Goal: Task Accomplishment & Management: Manage account settings

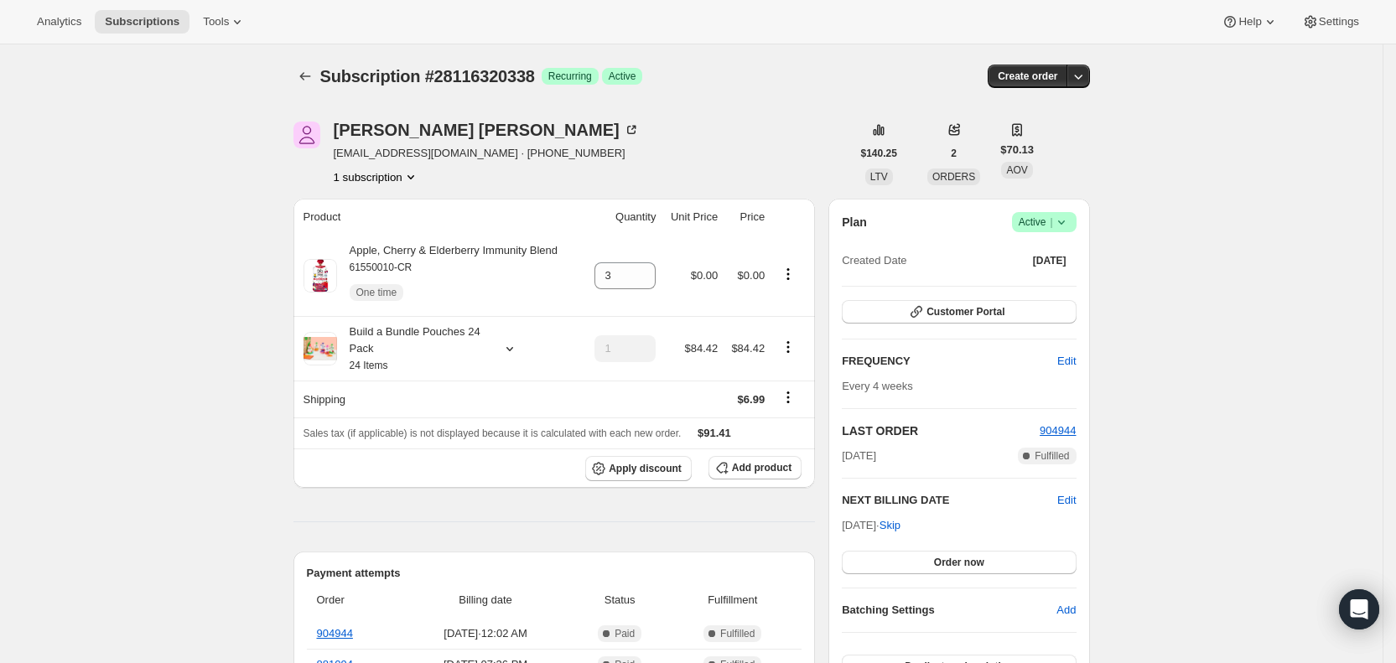
scroll to position [382, 0]
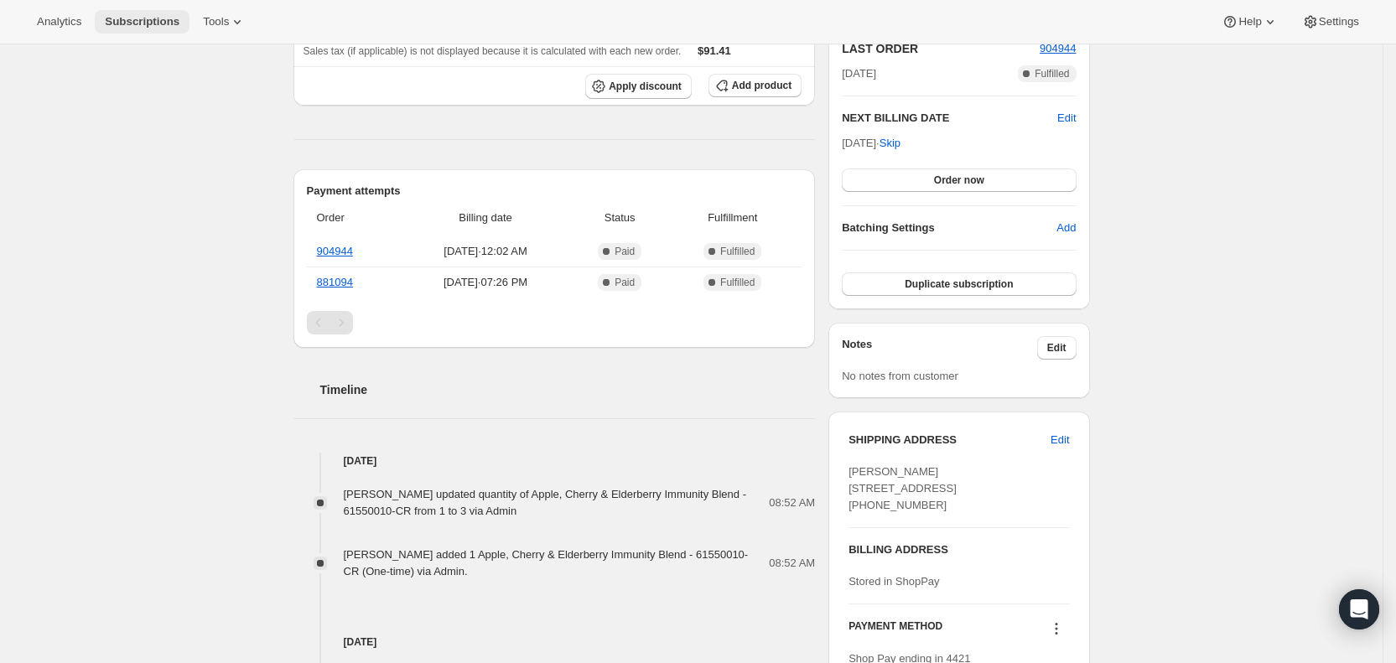
click at [159, 25] on span "Subscriptions" at bounding box center [142, 21] width 75 height 13
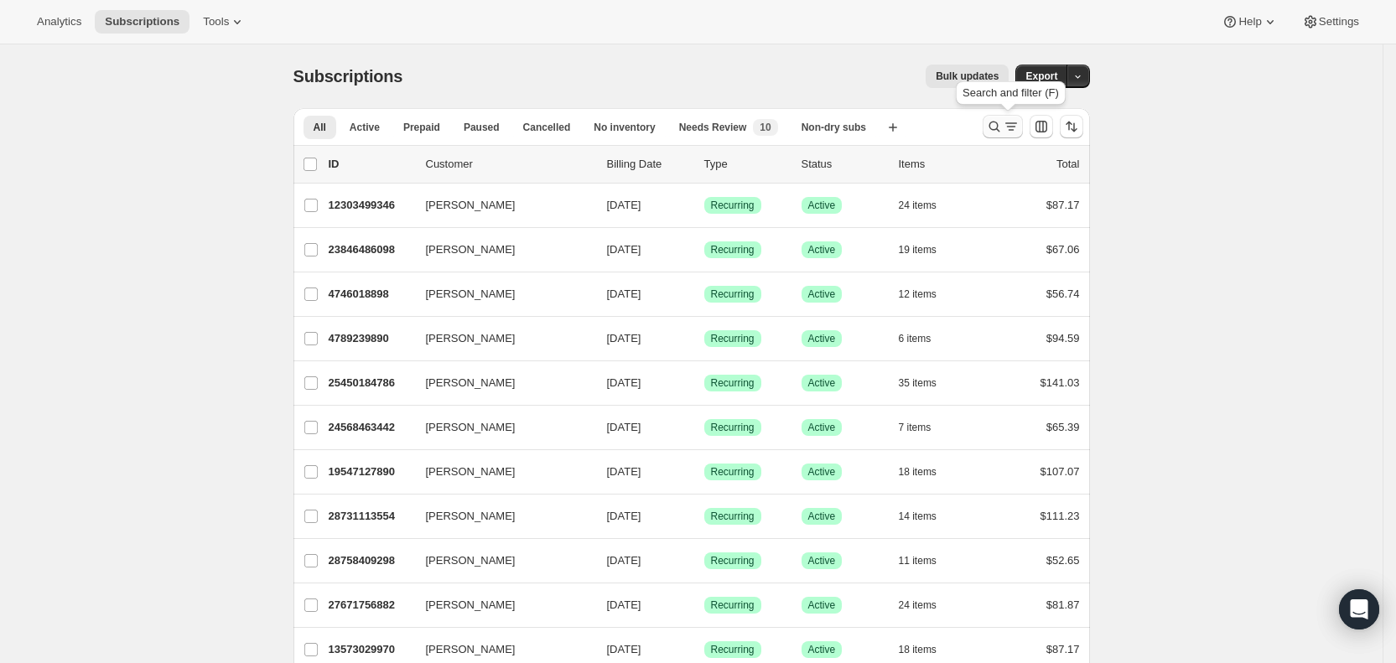
click at [1013, 127] on icon "Search and filter results" at bounding box center [1010, 127] width 9 height 2
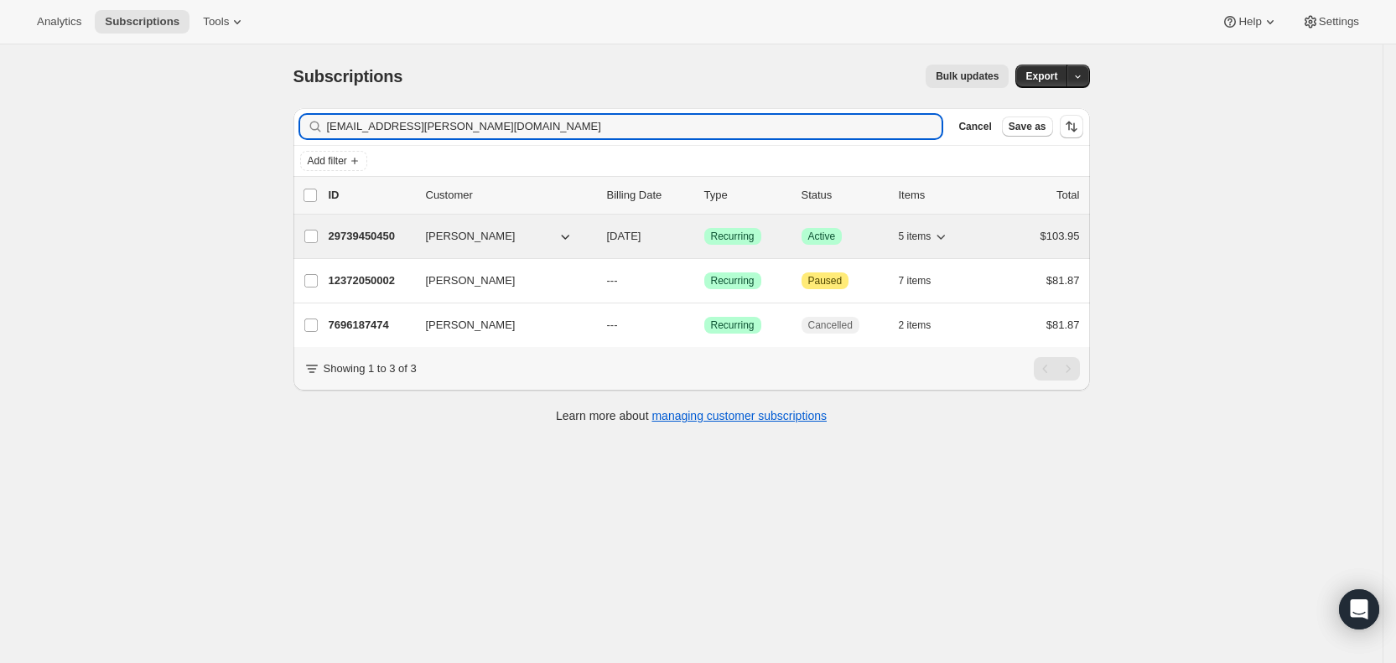
type input "[EMAIL_ADDRESS][PERSON_NAME][DOMAIN_NAME]"
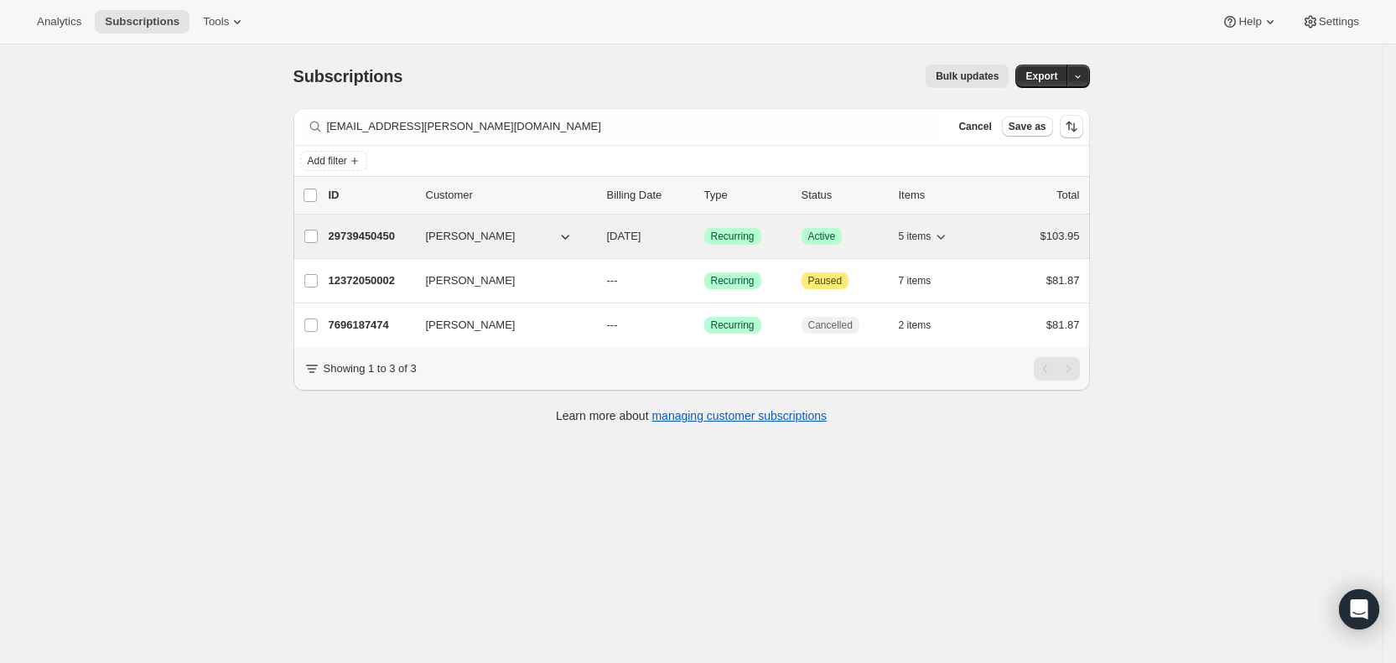
click at [641, 234] on span "[DATE]" at bounding box center [624, 236] width 34 height 13
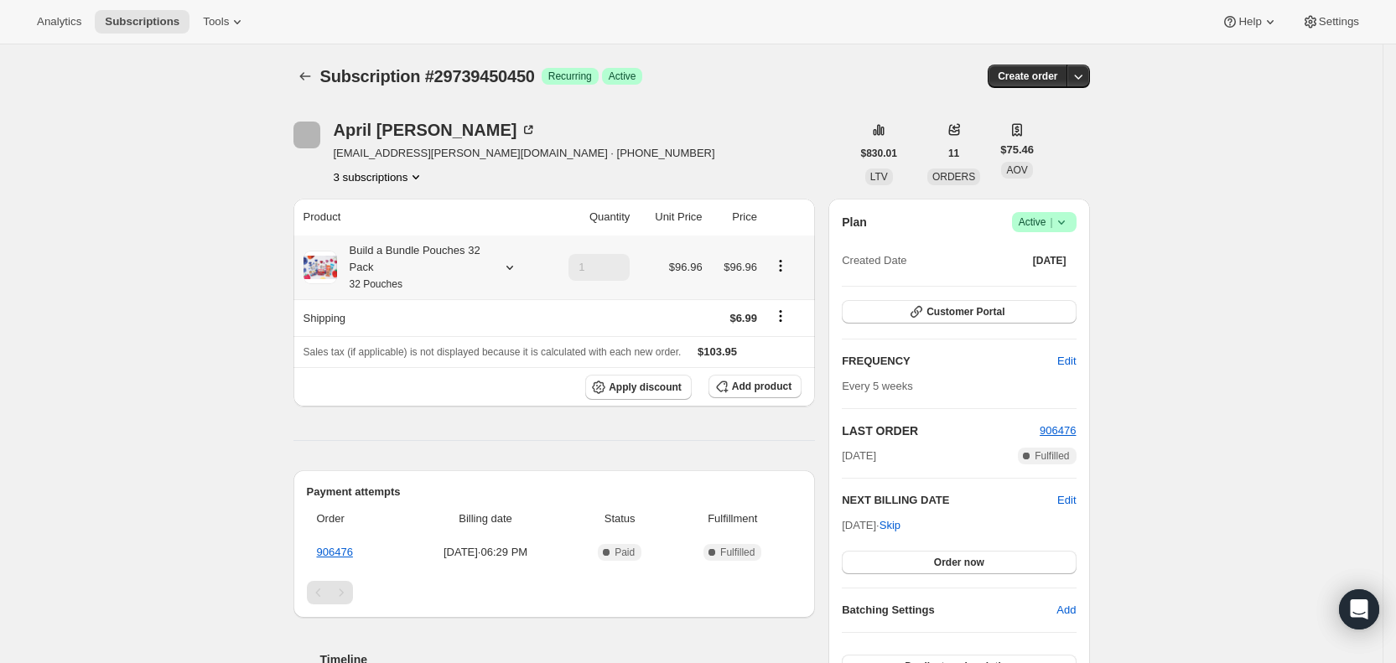
click at [518, 269] on icon at bounding box center [509, 267] width 17 height 17
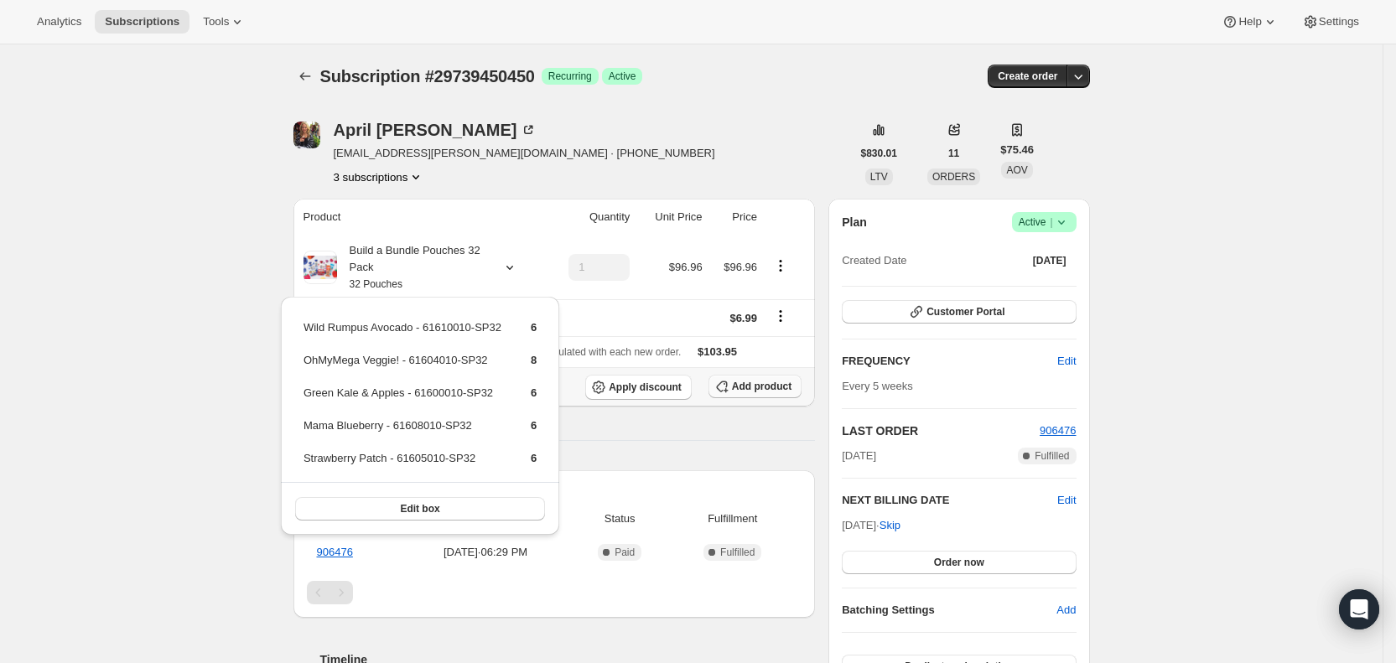
click at [743, 384] on span "Add product" at bounding box center [762, 386] width 60 height 13
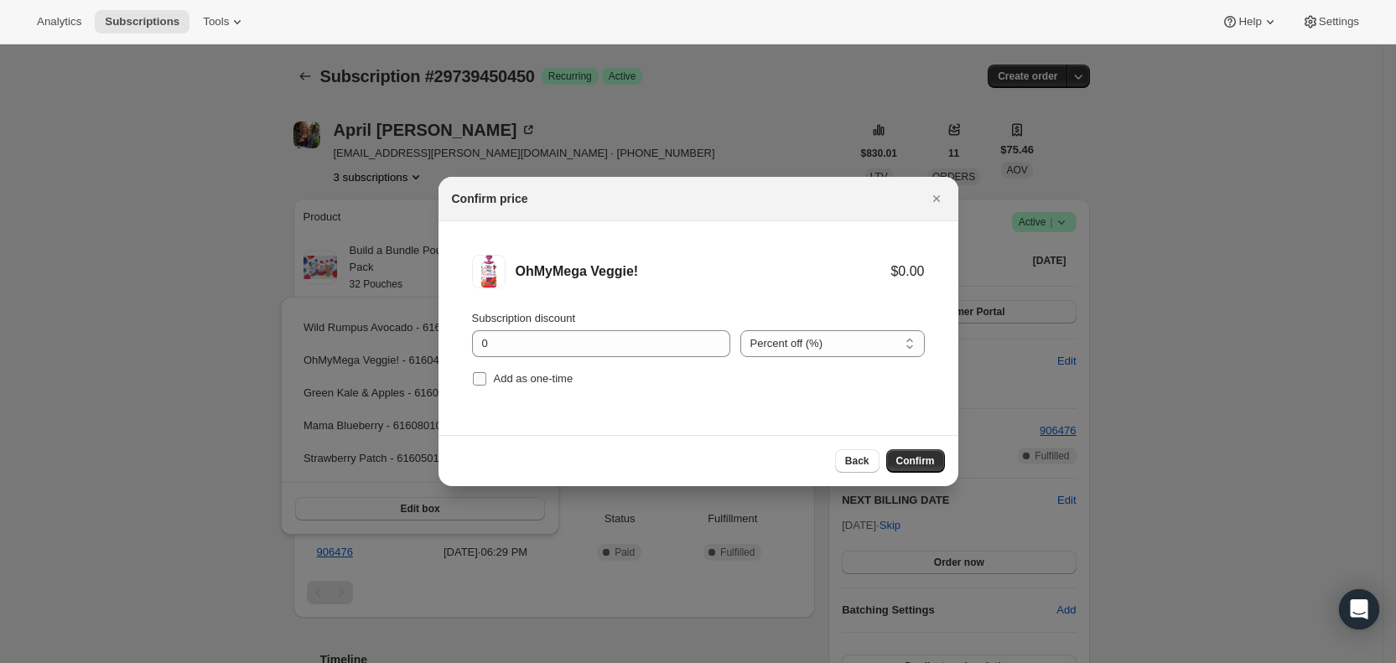
click at [482, 380] on input "Add as one-time" at bounding box center [479, 378] width 13 height 13
checkbox input "true"
click at [911, 462] on span "Confirm" at bounding box center [915, 460] width 39 height 13
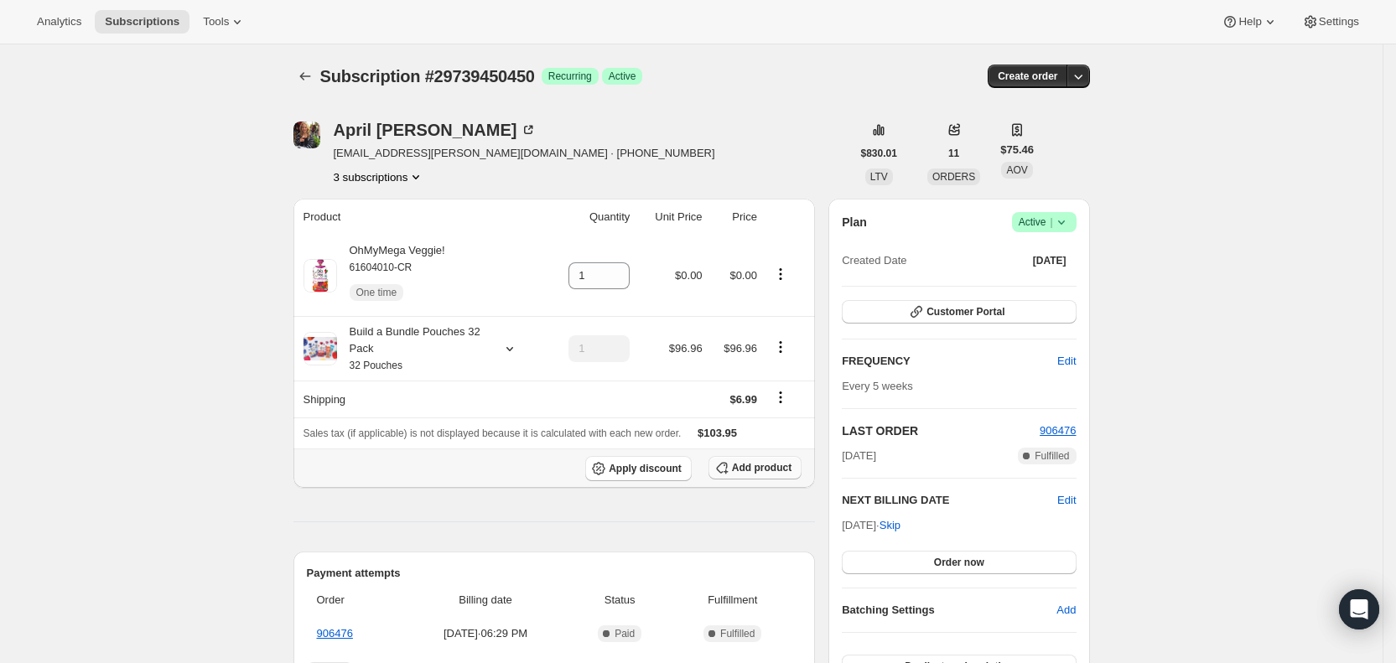
click at [768, 464] on span "Add product" at bounding box center [762, 467] width 60 height 13
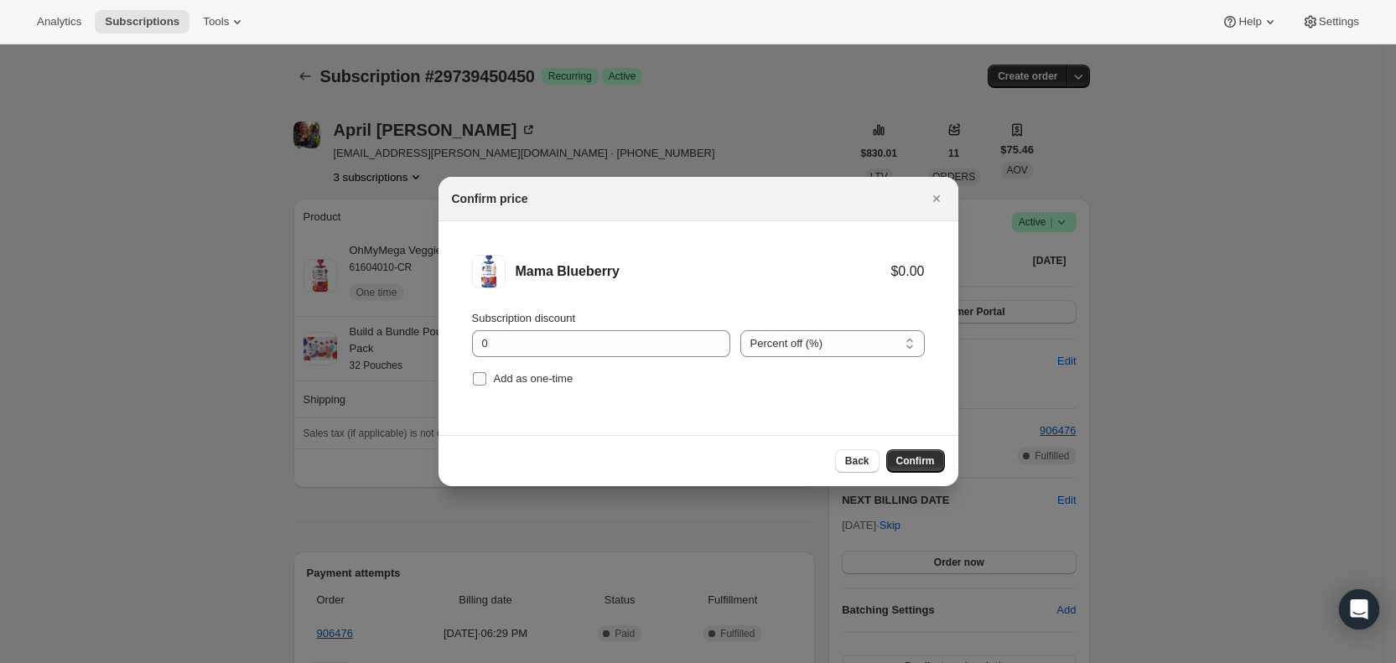
click at [485, 379] on input "Add as one-time" at bounding box center [479, 378] width 13 height 13
checkbox input "true"
click at [911, 462] on span "Confirm" at bounding box center [915, 460] width 39 height 13
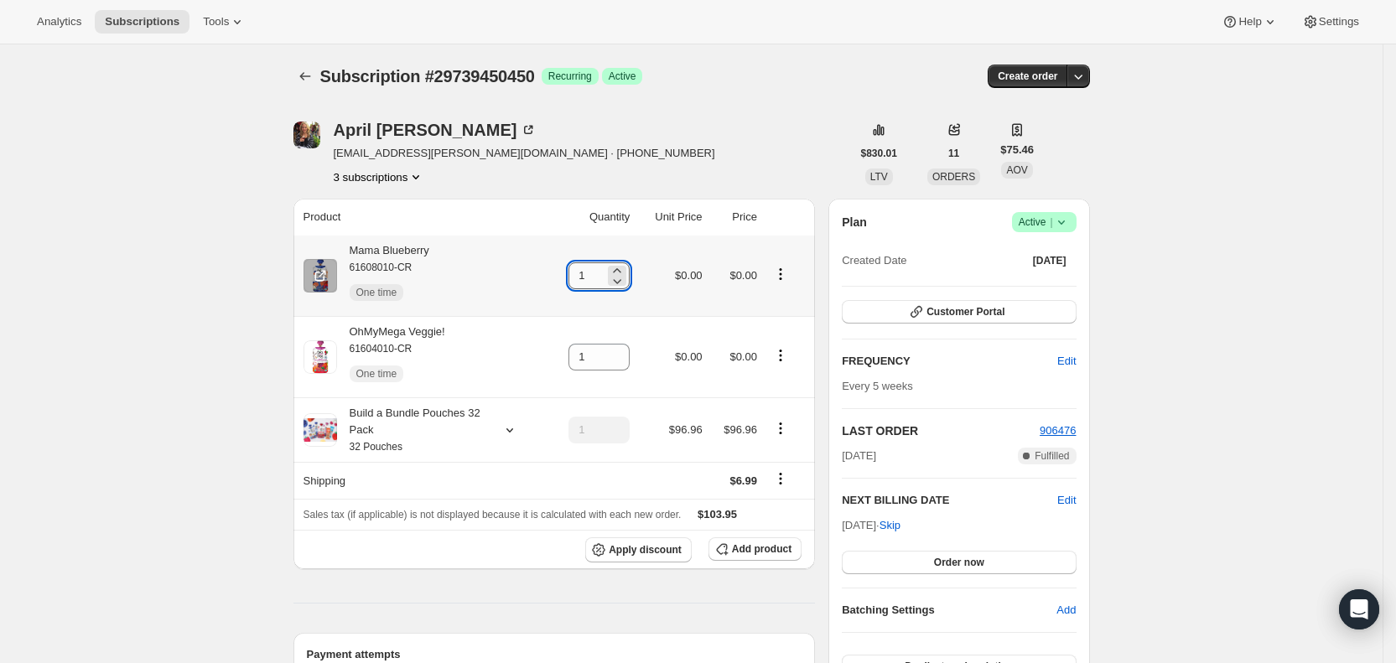
drag, startPoint x: 584, startPoint y: 278, endPoint x: 601, endPoint y: 276, distance: 17.0
click at [601, 276] on input "1" at bounding box center [586, 275] width 36 height 27
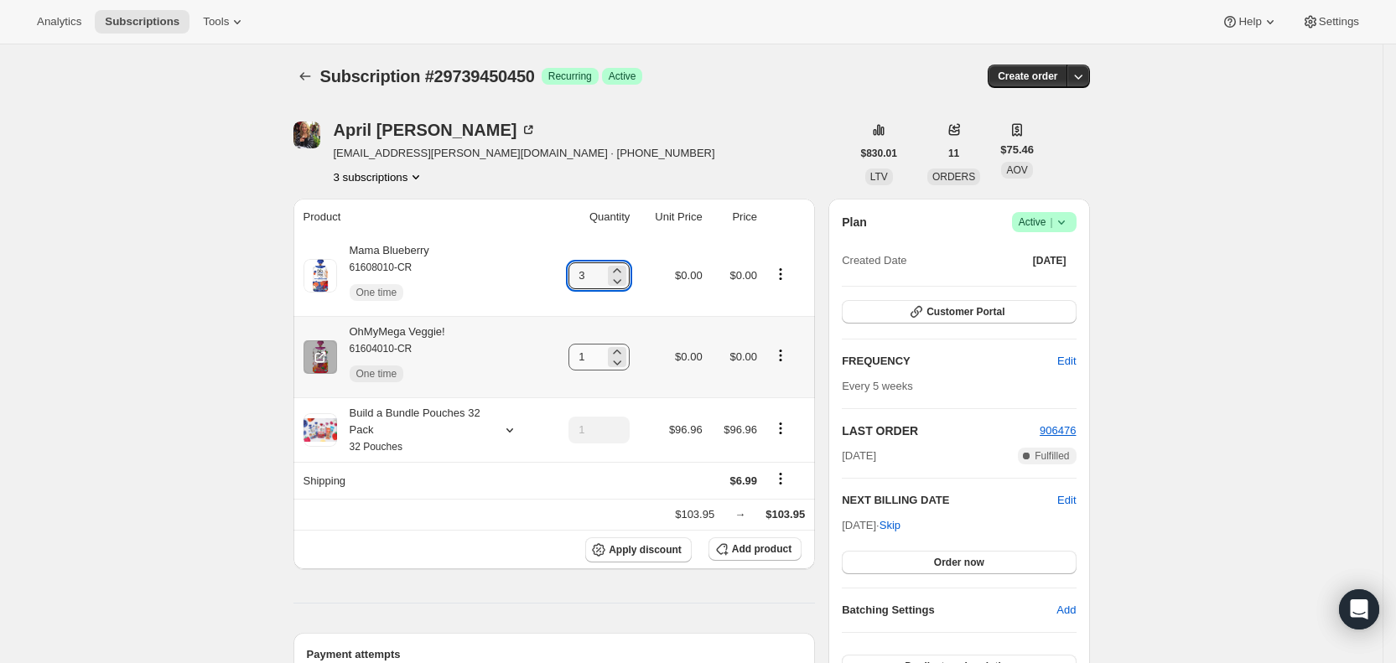
type input "3"
drag, startPoint x: 588, startPoint y: 356, endPoint x: 603, endPoint y: 355, distance: 15.1
click at [603, 355] on input "1" at bounding box center [586, 357] width 36 height 27
type input "3"
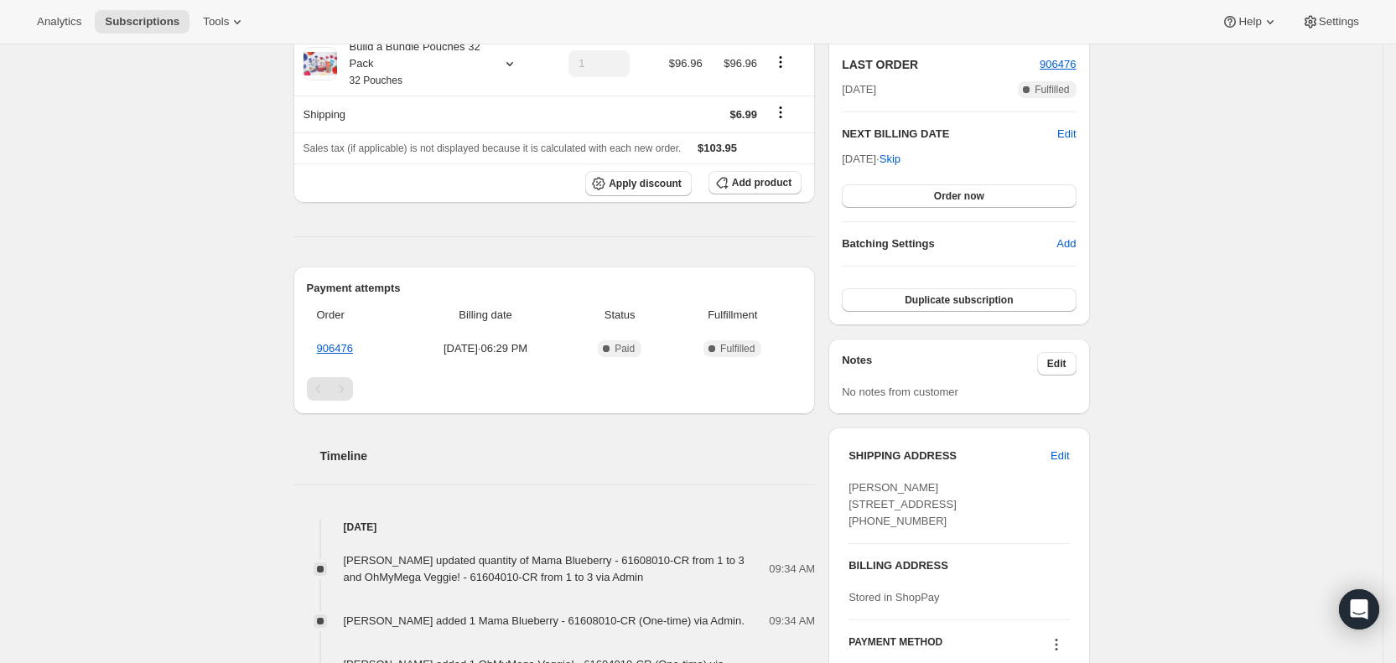
scroll to position [381, 0]
